Goal: Find specific page/section: Find specific page/section

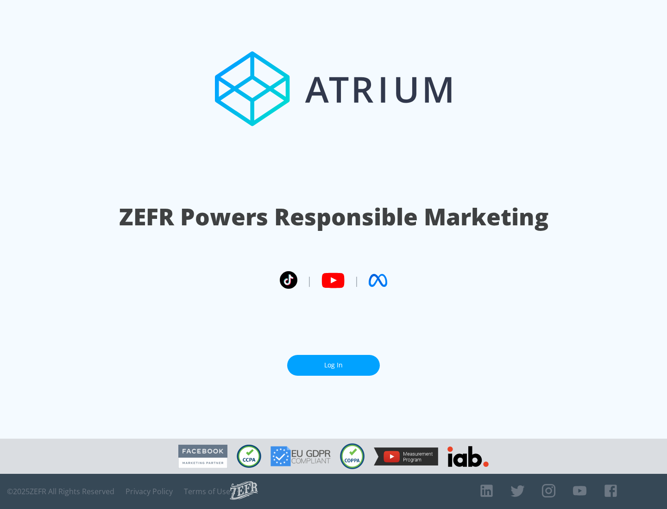
click at [333, 365] on link "Log In" at bounding box center [333, 365] width 93 height 21
